Goal: Information Seeking & Learning: Learn about a topic

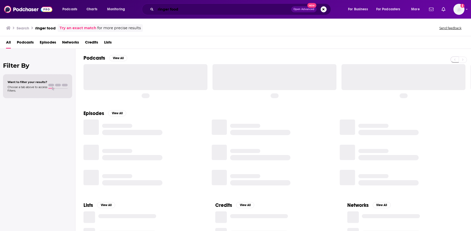
click at [180, 11] on input "ringer food" at bounding box center [223, 9] width 135 height 8
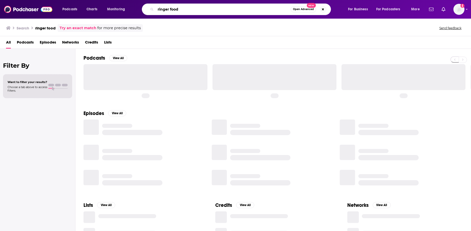
click at [183, 11] on input "ringer food" at bounding box center [223, 9] width 135 height 8
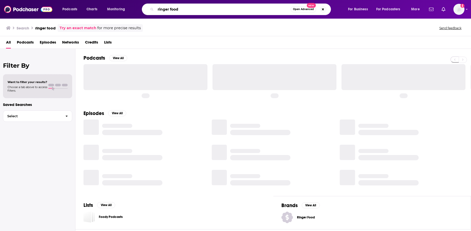
click at [183, 11] on input "ringer food" at bounding box center [223, 9] width 135 height 8
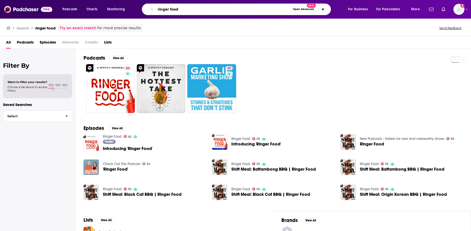
click at [183, 11] on input "ringer food" at bounding box center [223, 9] width 135 height 8
type input "[PERSON_NAME]"
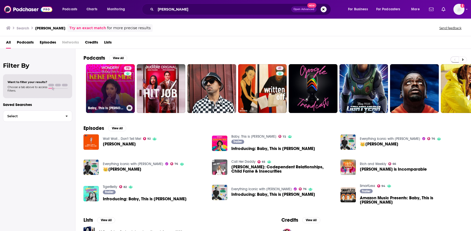
click at [114, 87] on link "72 Baby, This is [PERSON_NAME]" at bounding box center [110, 88] width 49 height 49
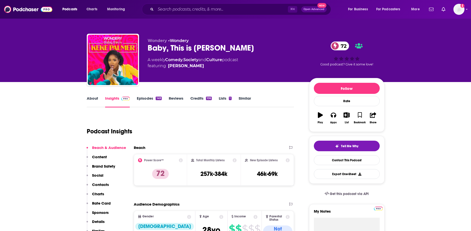
click at [93, 97] on link "About" at bounding box center [92, 102] width 11 height 12
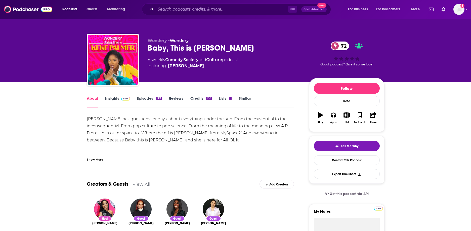
click at [96, 158] on div "Show More" at bounding box center [95, 159] width 16 height 5
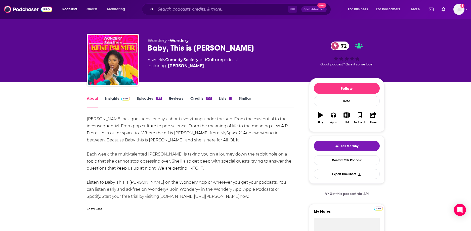
click at [138, 99] on link "Episodes 149" at bounding box center [149, 102] width 25 height 12
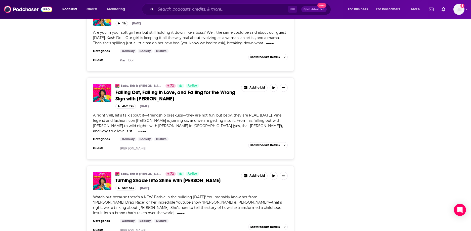
scroll to position [1980, 0]
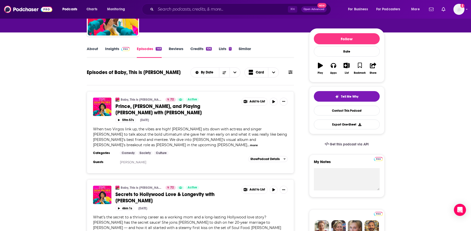
scroll to position [0, 0]
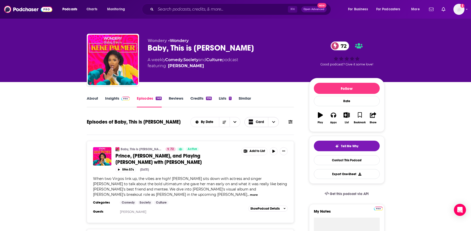
click at [272, 123] on icon "Choose View" at bounding box center [273, 122] width 3 height 4
click at [225, 122] on icon "Sort Direction" at bounding box center [224, 122] width 4 height 4
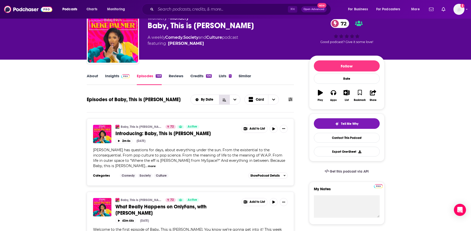
scroll to position [24, 0]
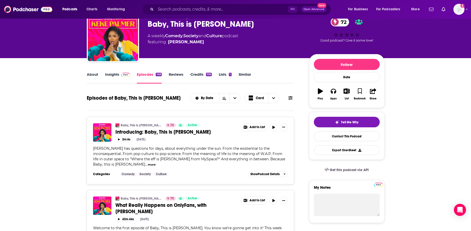
click at [148, 163] on button "more" at bounding box center [152, 164] width 8 height 4
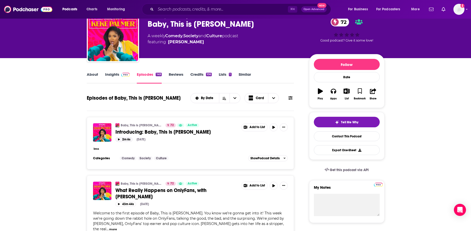
click at [126, 138] on button "2m 6s" at bounding box center [123, 139] width 17 height 5
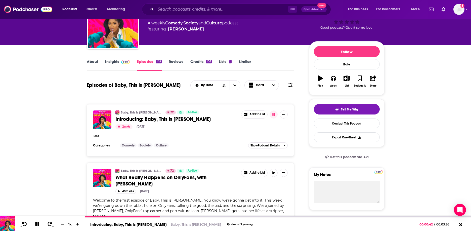
scroll to position [35, 0]
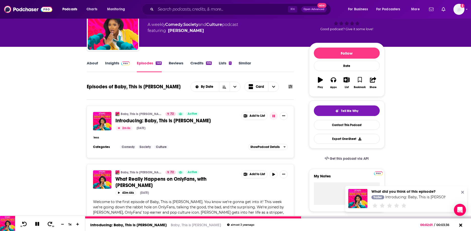
click at [36, 223] on icon at bounding box center [37, 224] width 4 height 4
